Goal: Go to known website: Go to known website

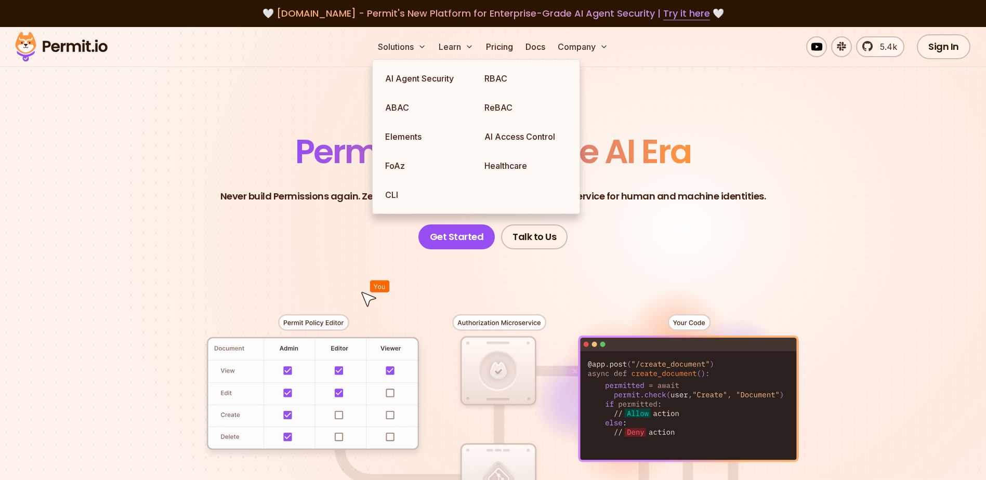
click at [62, 93] on section "Permissions for The AI Era Never build Permissions again. Zero-latency fine-gra…" at bounding box center [493, 370] width 986 height 686
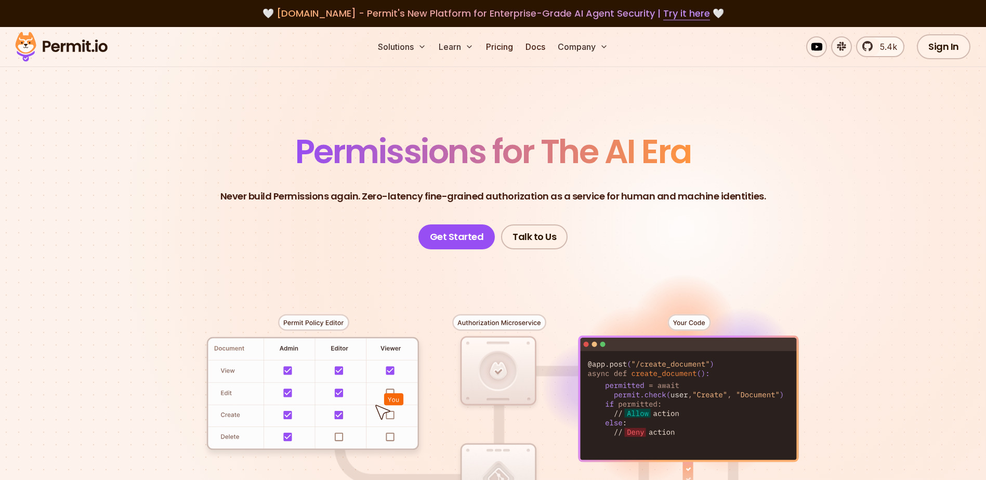
scroll to position [104, 0]
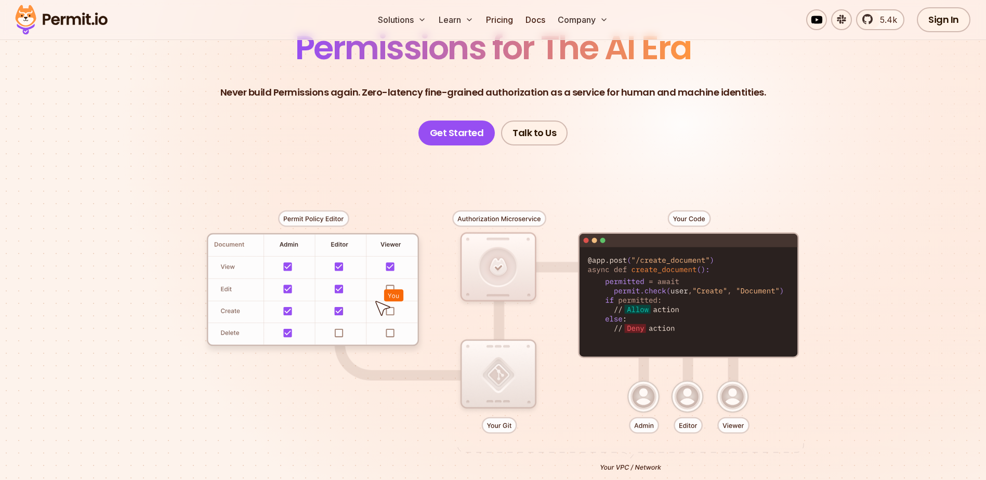
click at [227, 159] on div at bounding box center [493, 337] width 728 height 383
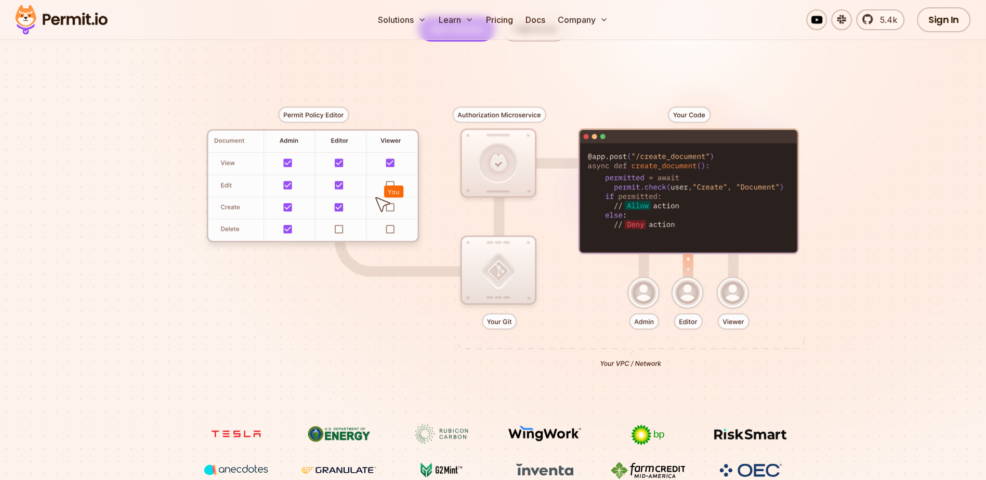
scroll to position [208, 0]
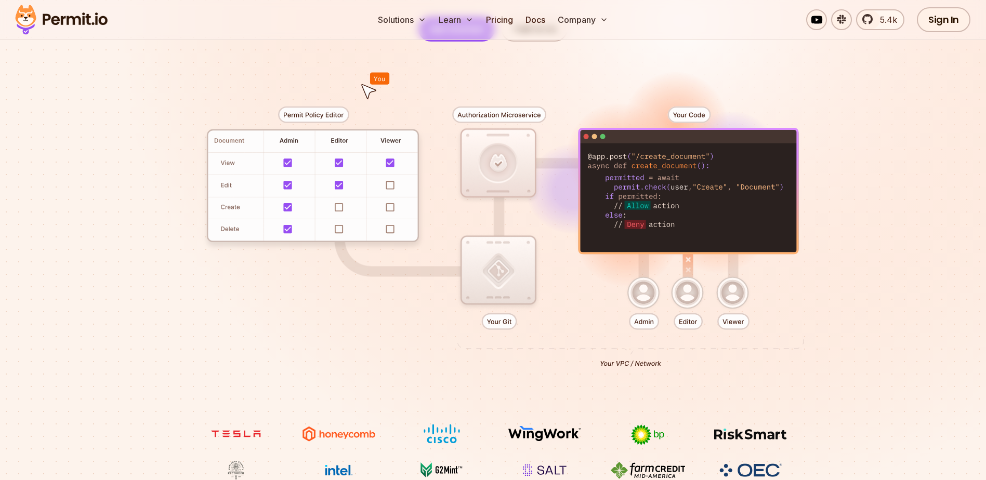
click at [70, 83] on section "Permissions for The AI Era Never build Permissions again. Zero-latency fine-gra…" at bounding box center [493, 162] width 986 height 686
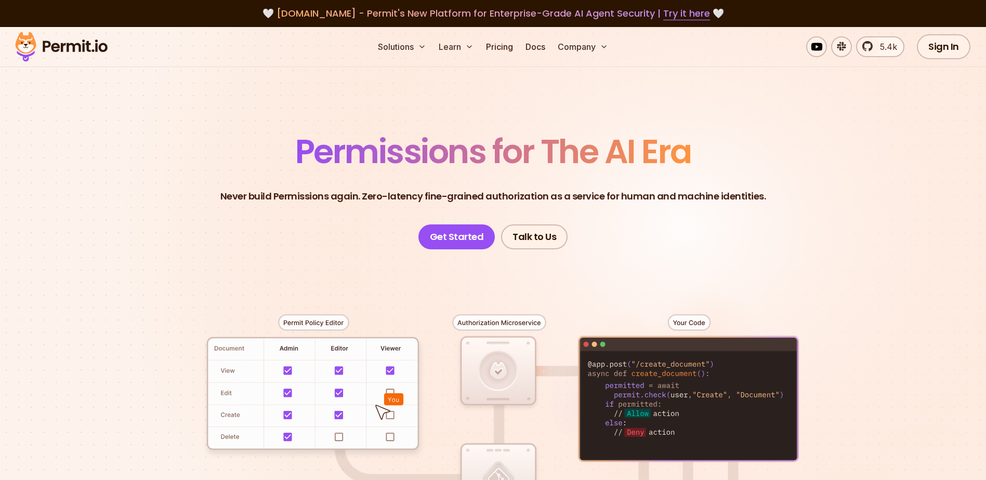
click at [259, 80] on section "Permissions for The AI Era Never build Permissions again. Zero-latency fine-gra…" at bounding box center [493, 370] width 986 height 686
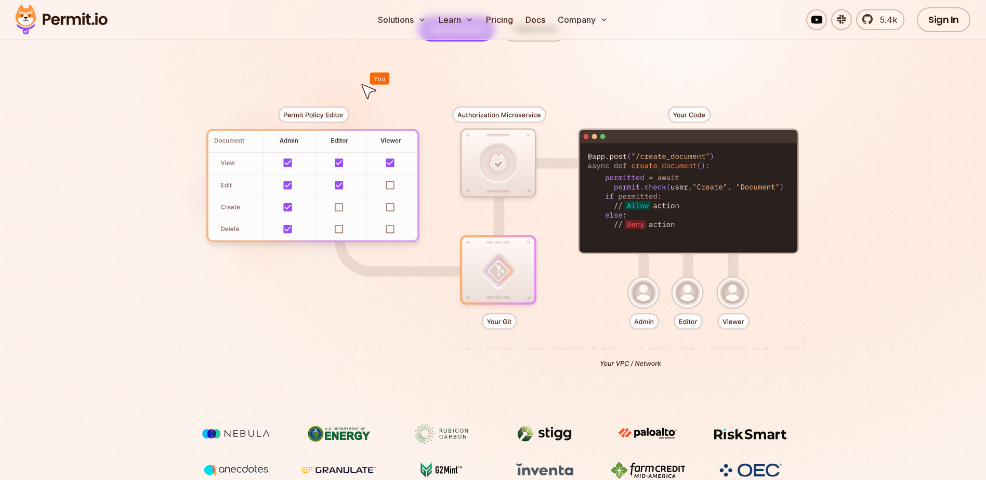
scroll to position [208, 0]
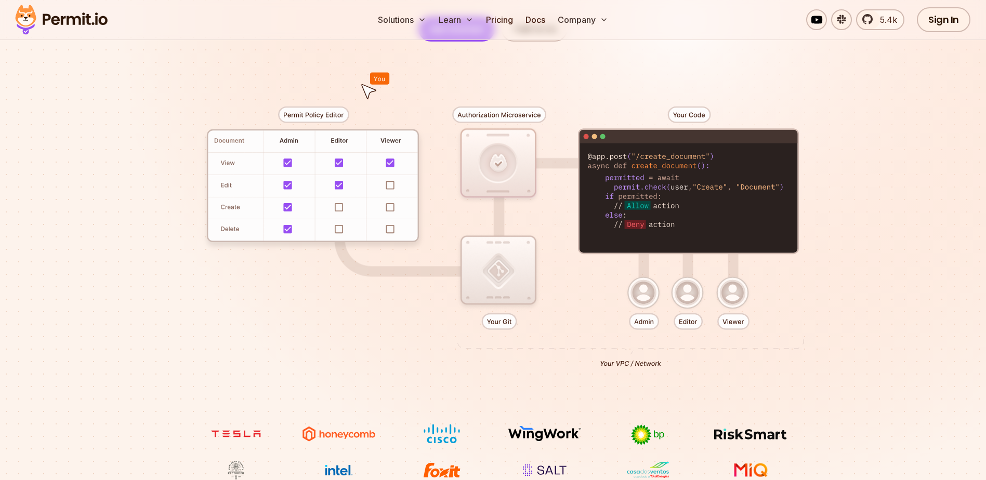
scroll to position [208, 0]
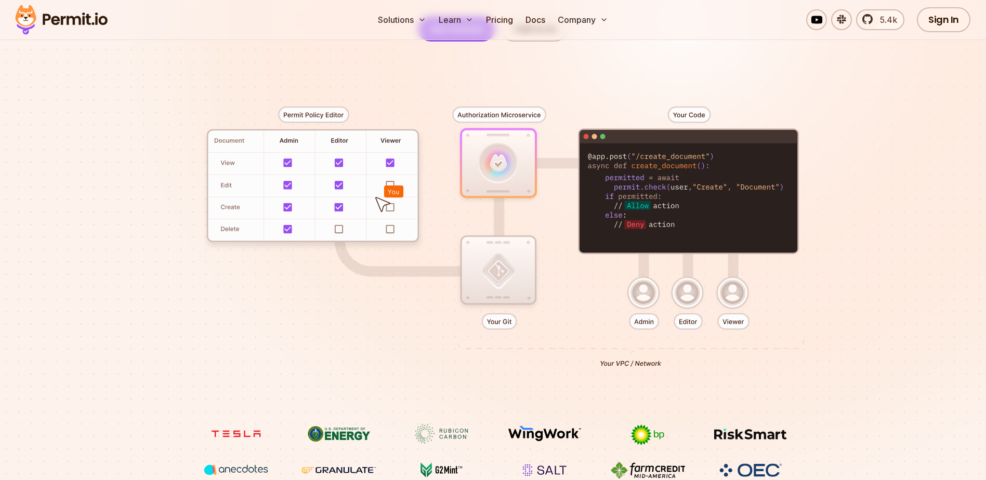
scroll to position [208, 0]
